Goal: Task Accomplishment & Management: Manage account settings

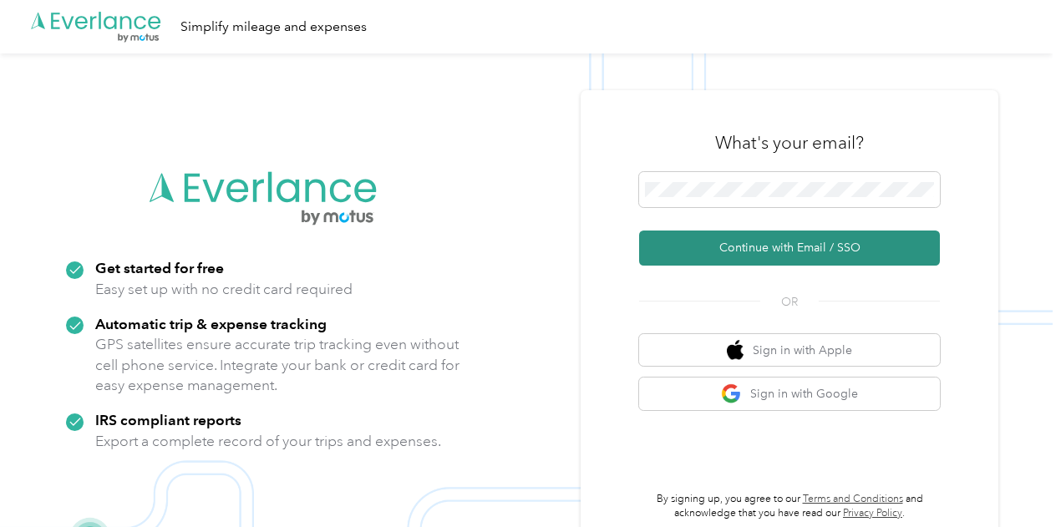
click at [737, 243] on button "Continue with Email / SSO" at bounding box center [789, 248] width 301 height 35
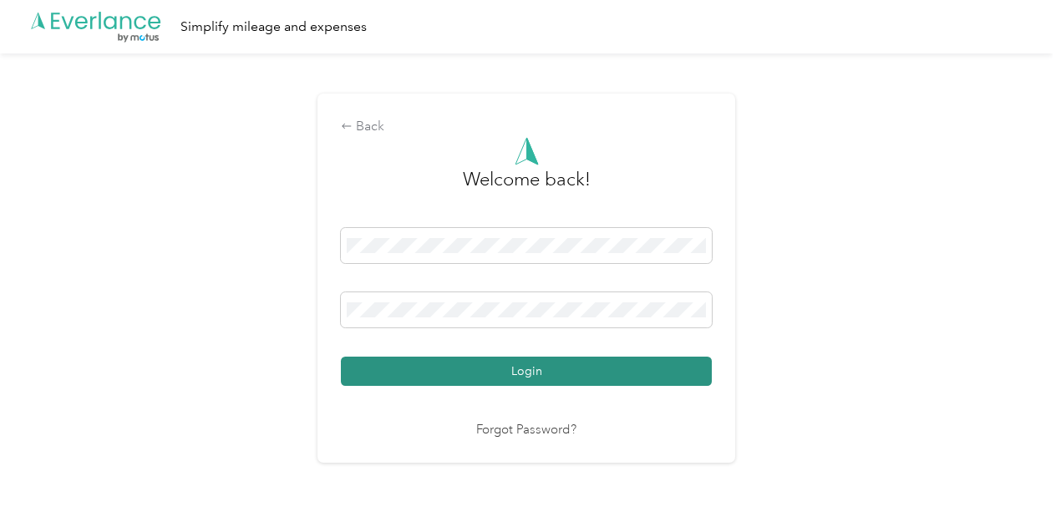
click at [454, 370] on button "Login" at bounding box center [526, 371] width 371 height 29
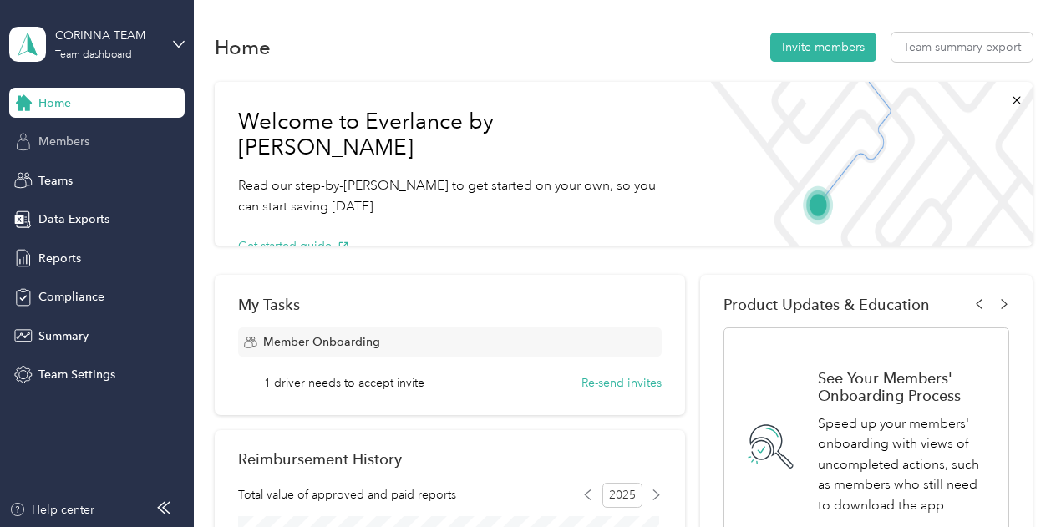
click at [113, 138] on div "Members" at bounding box center [96, 142] width 175 height 30
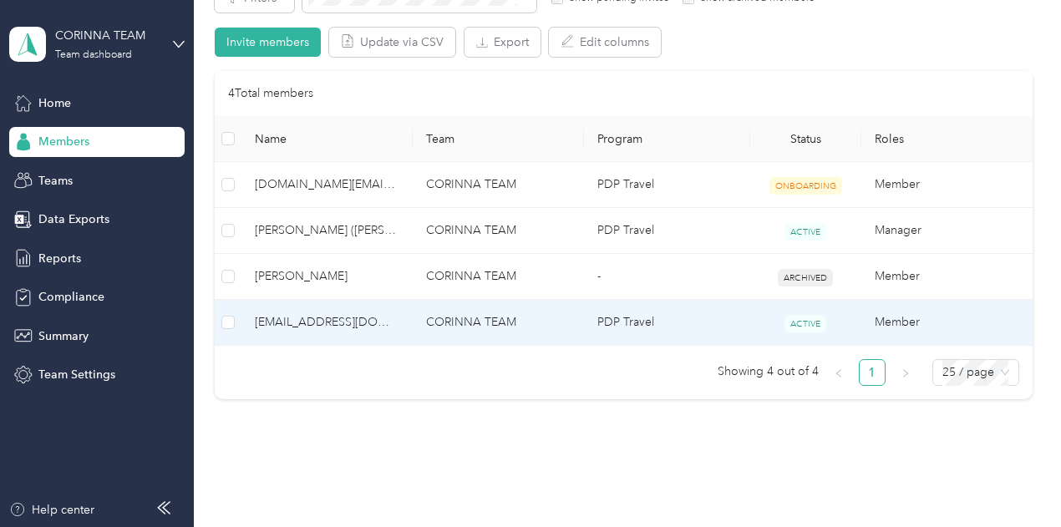
scroll to position [302, 0]
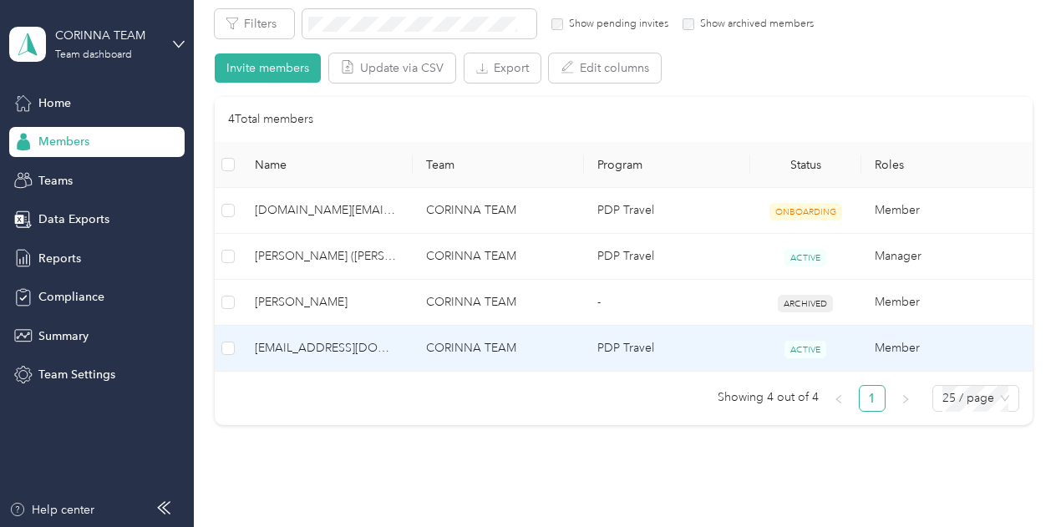
click at [490, 352] on td "CORINNA TEAM" at bounding box center [498, 349] width 171 height 46
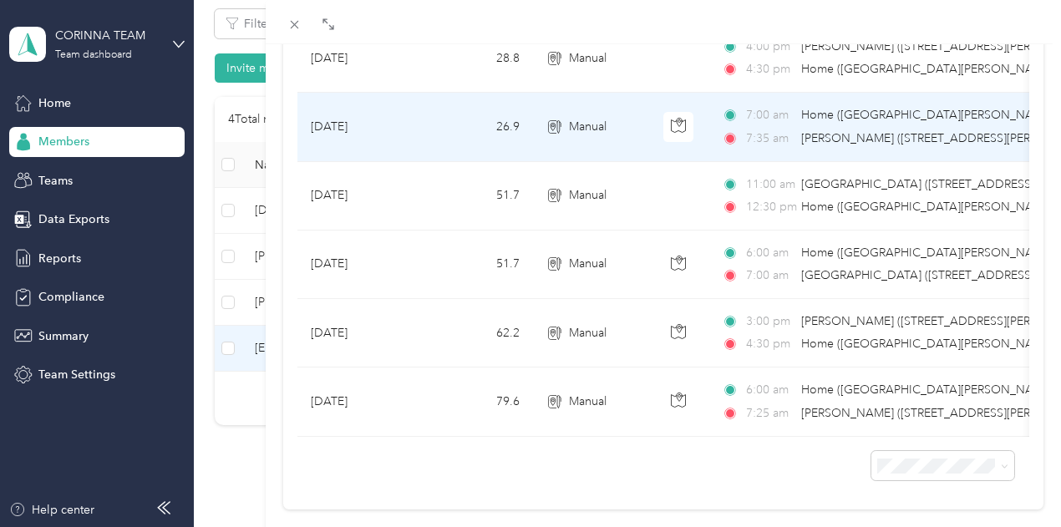
scroll to position [167, 0]
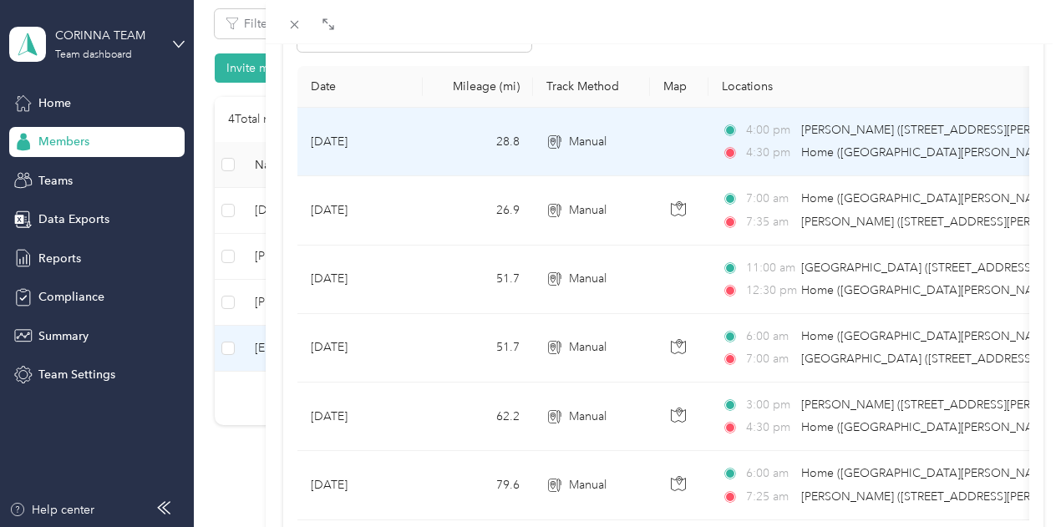
click at [533, 140] on td "28.8" at bounding box center [478, 142] width 110 height 69
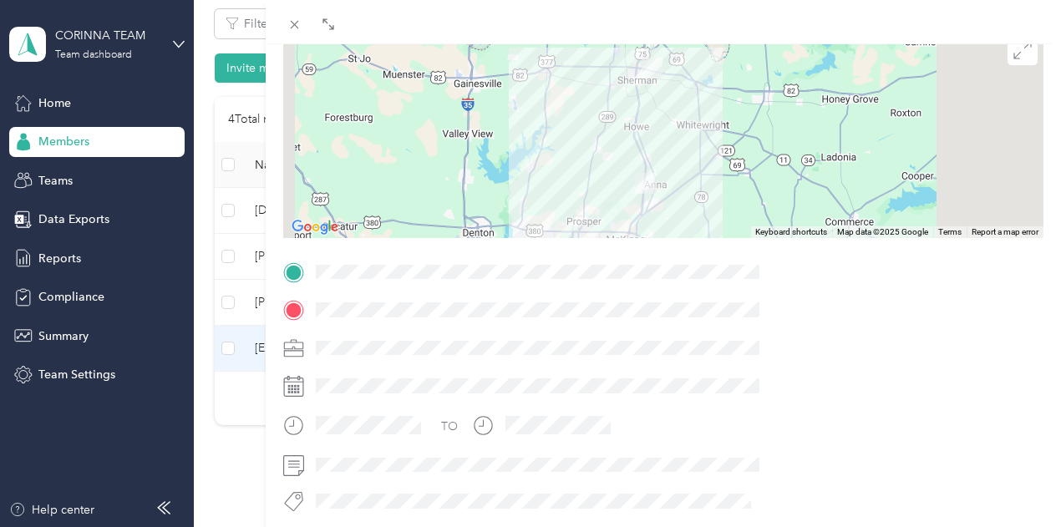
click at [160, 38] on div "BACK [EMAIL_ADDRESS][DOMAIN_NAME] Trips Trip details Trip details This trip can…" at bounding box center [530, 263] width 1061 height 527
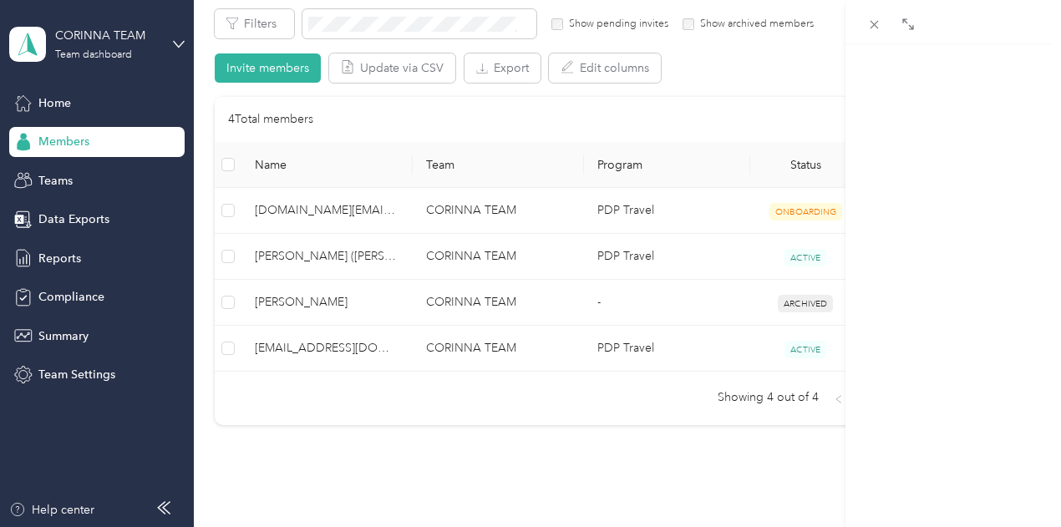
click at [171, 38] on div at bounding box center [530, 263] width 1061 height 527
click at [173, 38] on icon at bounding box center [179, 44] width 12 height 12
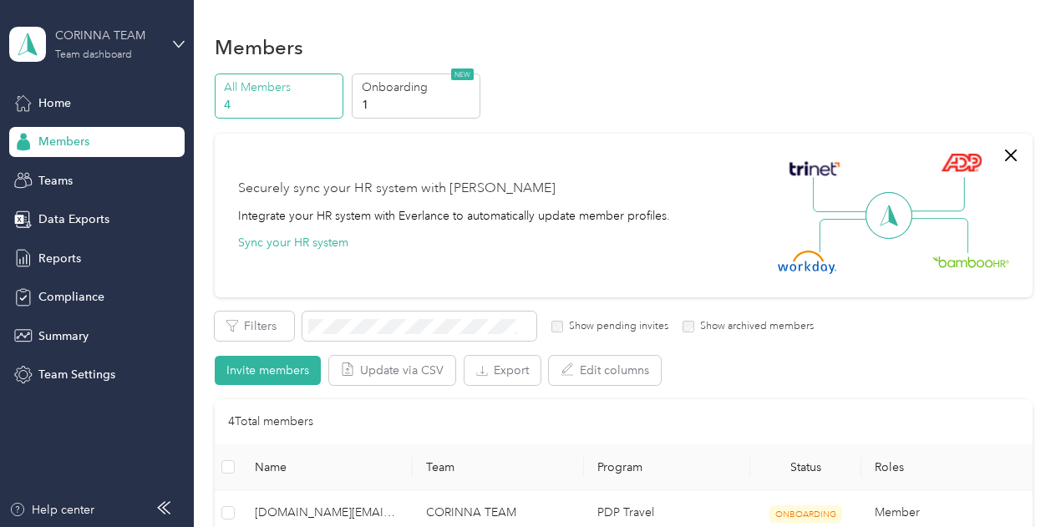
click at [100, 55] on div "Team dashboard" at bounding box center [93, 55] width 77 height 10
click at [80, 213] on div "Log out" at bounding box center [56, 214] width 64 height 18
